Goal: Navigation & Orientation: Find specific page/section

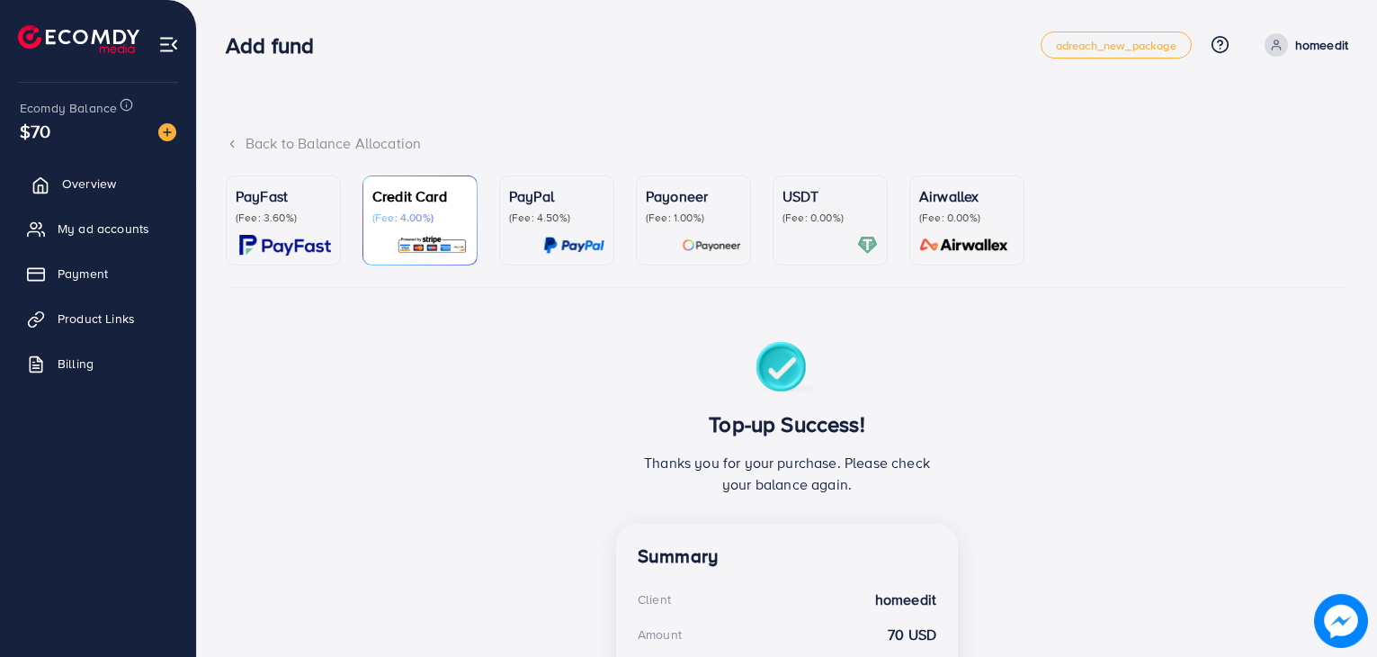
scroll to position [342, 0]
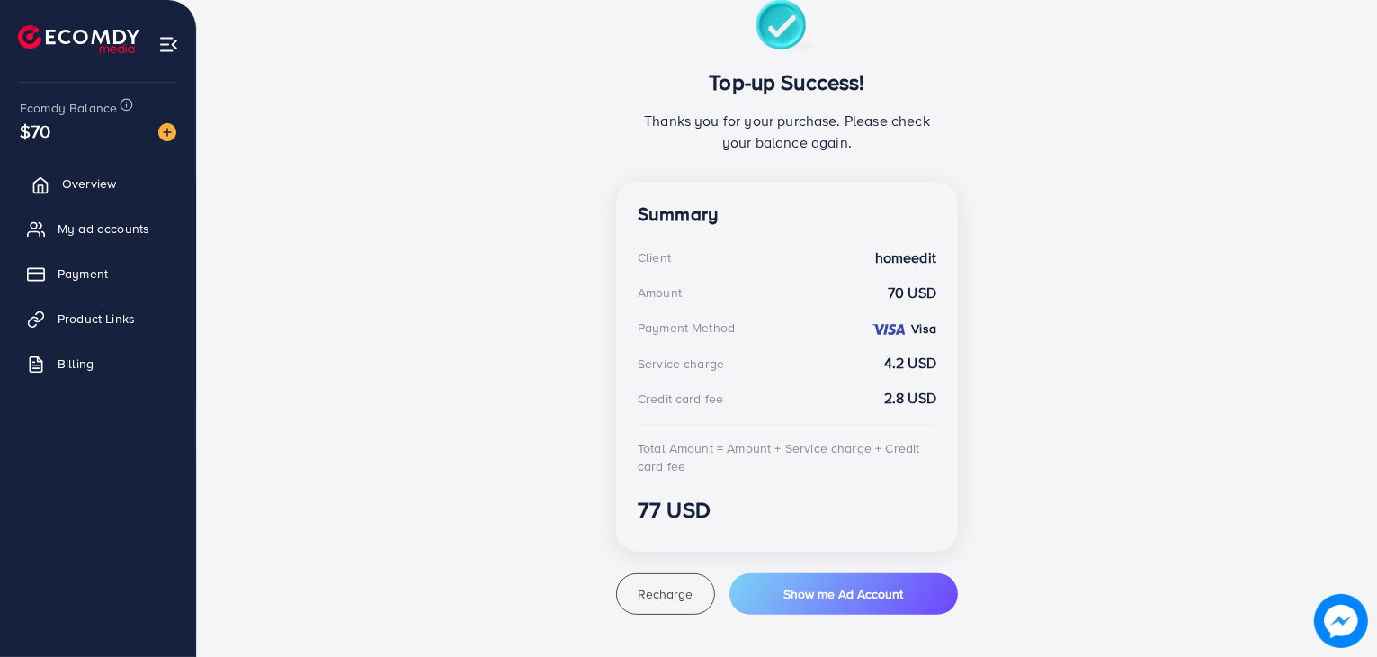
click at [64, 177] on span "Overview" at bounding box center [89, 183] width 54 height 18
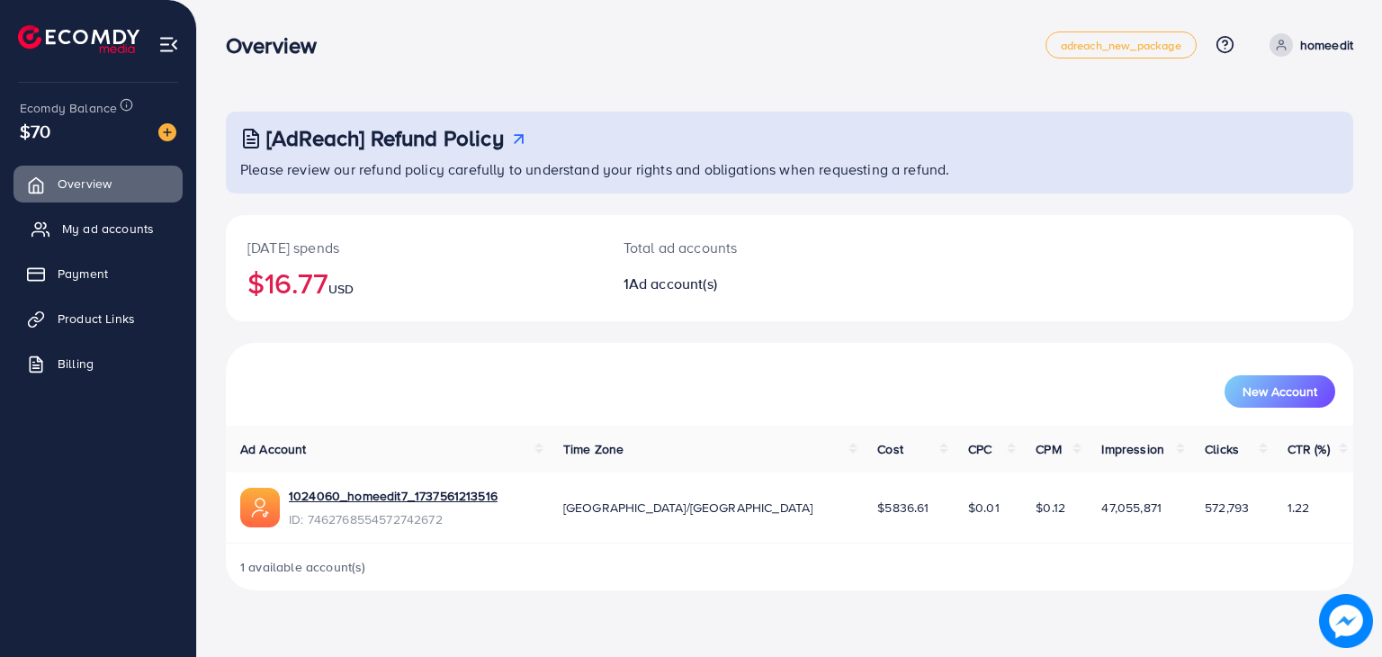
click at [84, 224] on span "My ad accounts" at bounding box center [108, 228] width 92 height 18
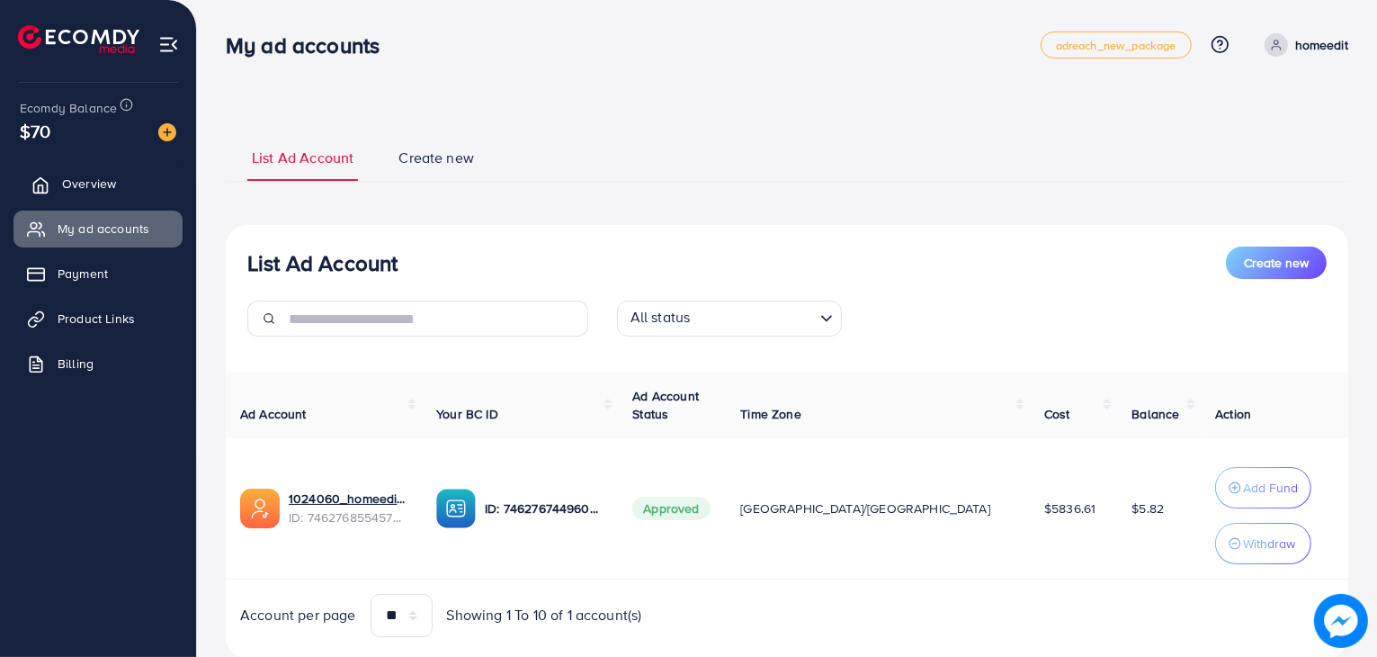
click at [119, 192] on link "Overview" at bounding box center [97, 183] width 169 height 36
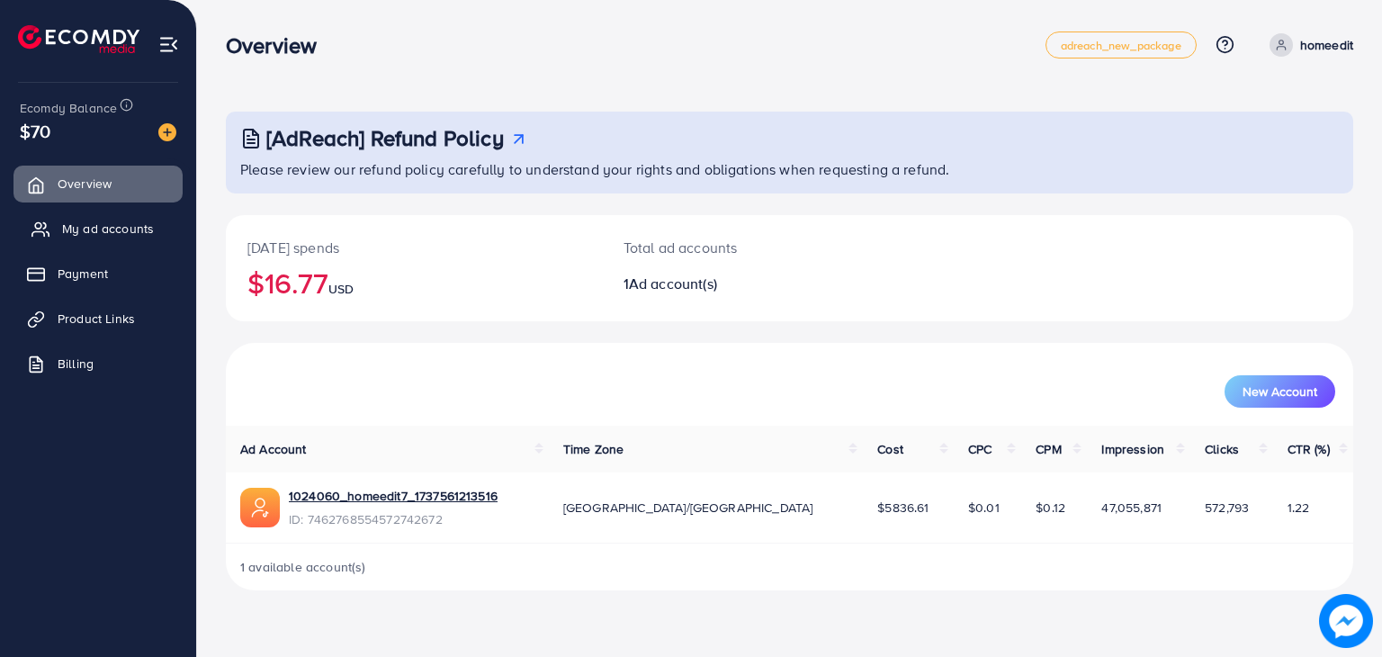
click at [113, 236] on span "My ad accounts" at bounding box center [108, 228] width 92 height 18
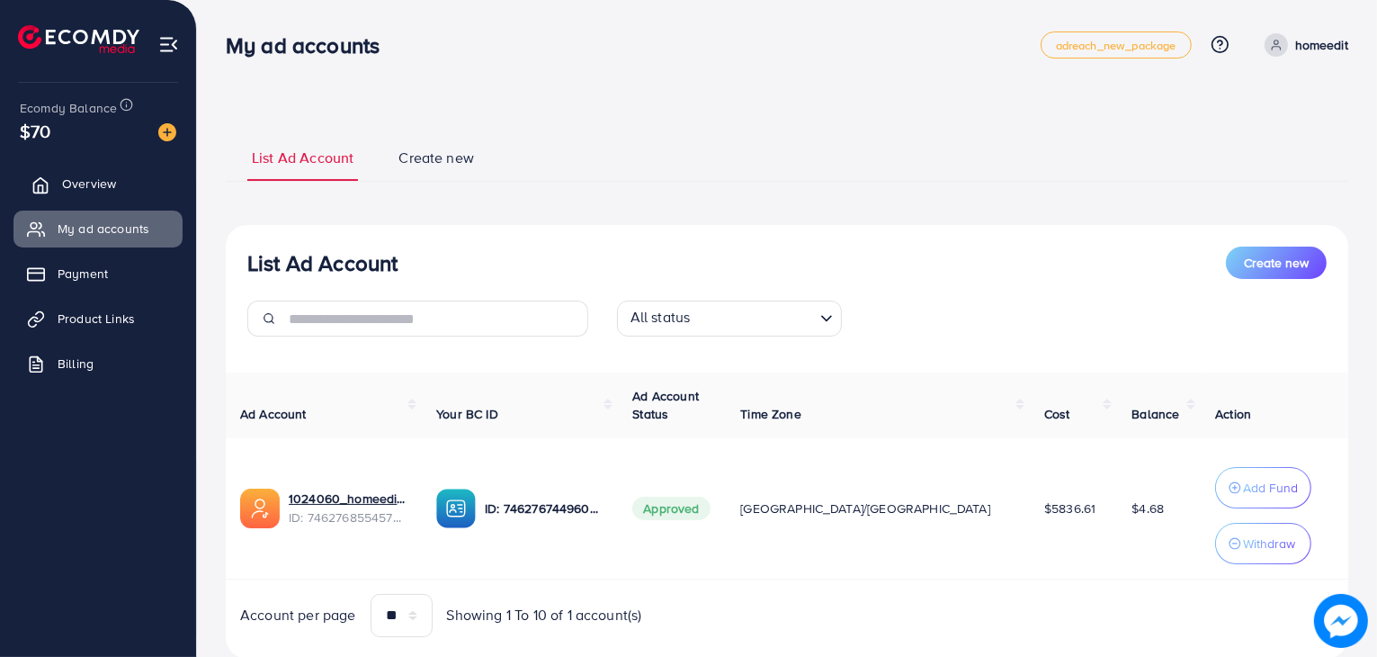
click at [132, 178] on link "Overview" at bounding box center [97, 183] width 169 height 36
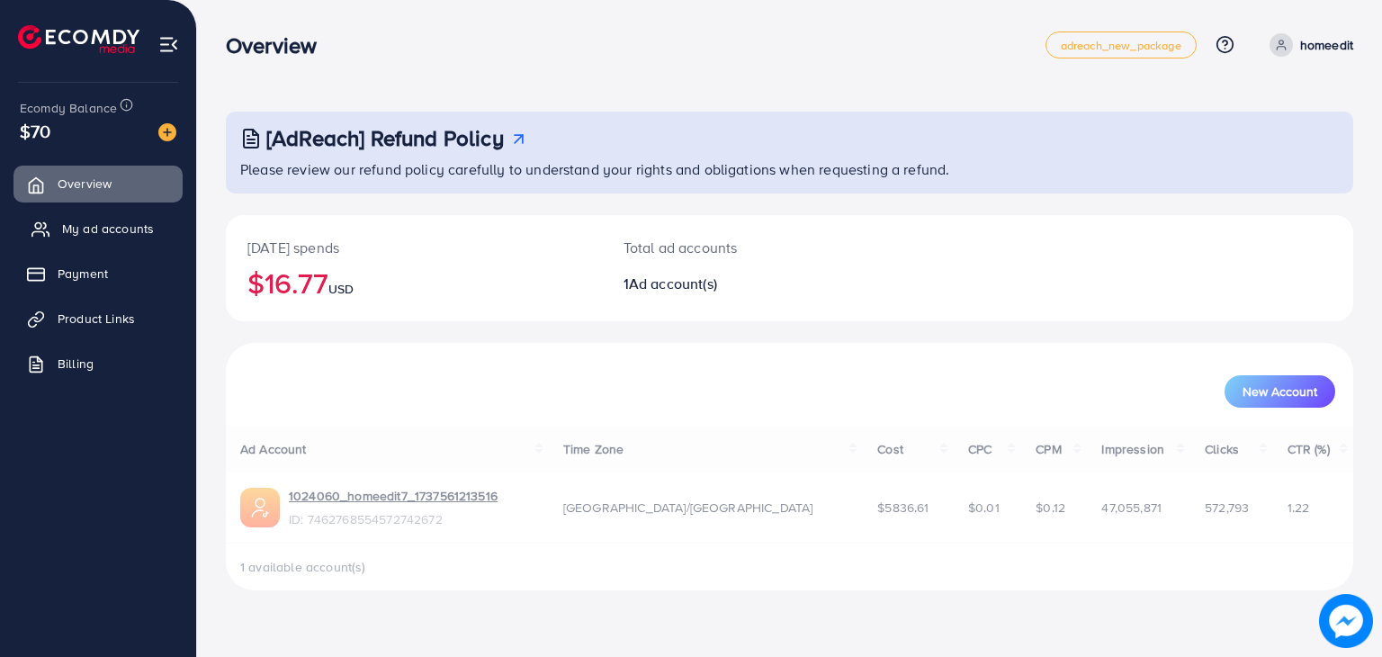
click at [102, 227] on span "My ad accounts" at bounding box center [108, 228] width 92 height 18
